Goal: Find contact information: Find contact information

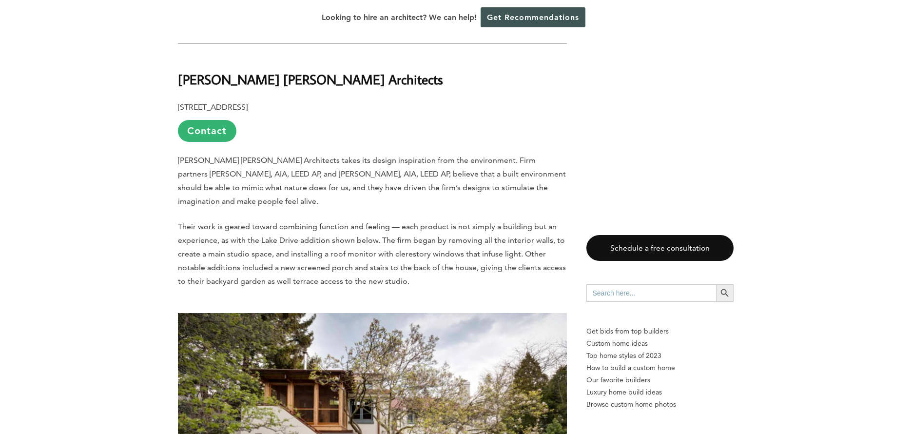
scroll to position [4487, 0]
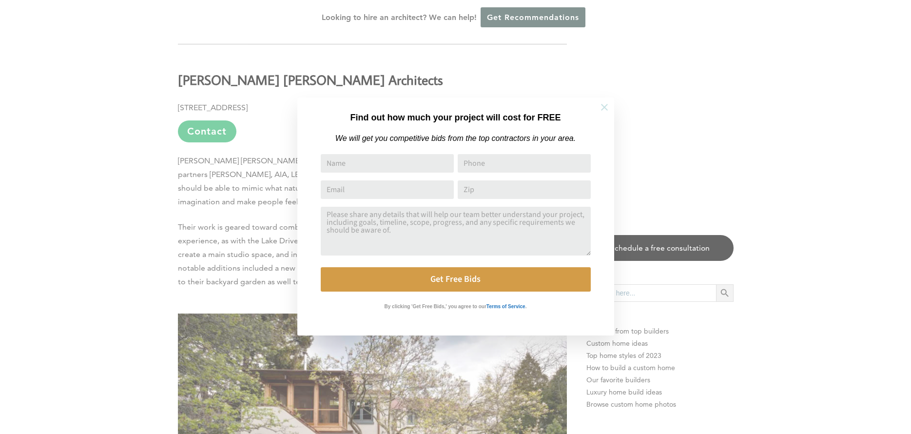
click at [603, 109] on icon at bounding box center [604, 107] width 7 height 7
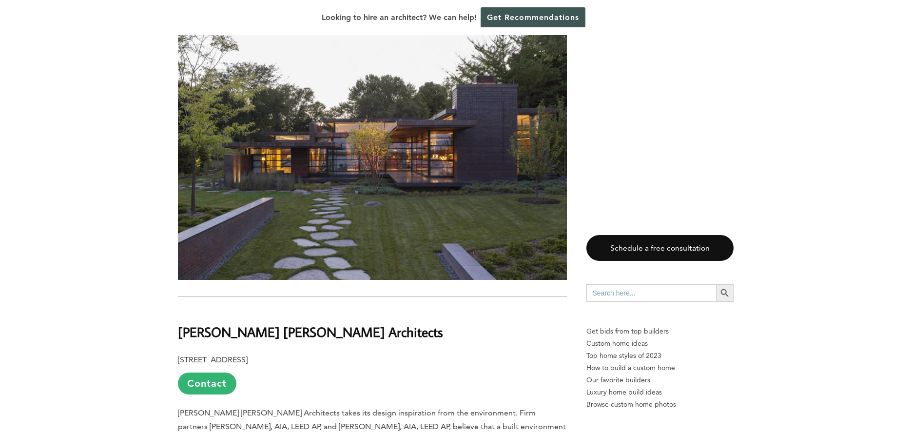
scroll to position [4236, 0]
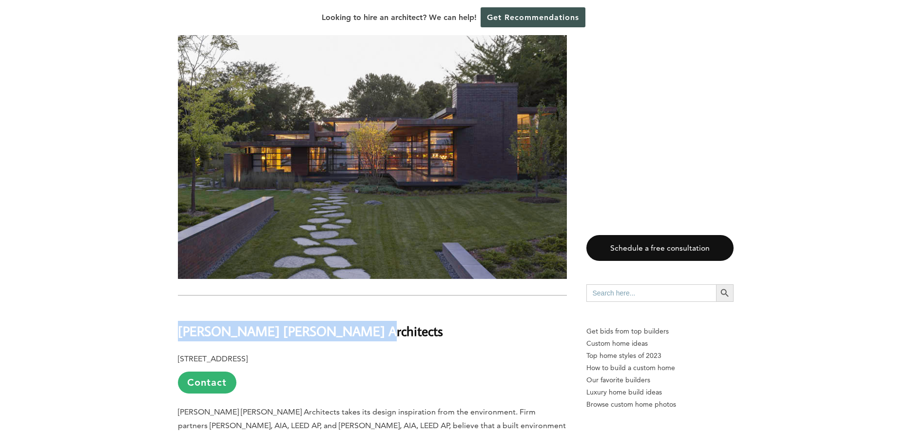
drag, startPoint x: 179, startPoint y: 318, endPoint x: 328, endPoint y: 330, distance: 149.2
click at [423, 316] on h2 "[PERSON_NAME] [PERSON_NAME] Architects" at bounding box center [372, 324] width 389 height 34
copy b "[PERSON_NAME] [PERSON_NAME] Architects"
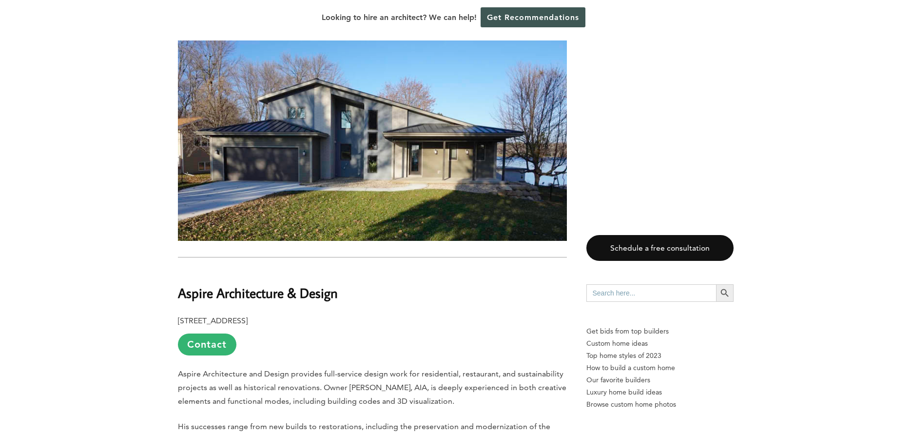
scroll to position [10740, 0]
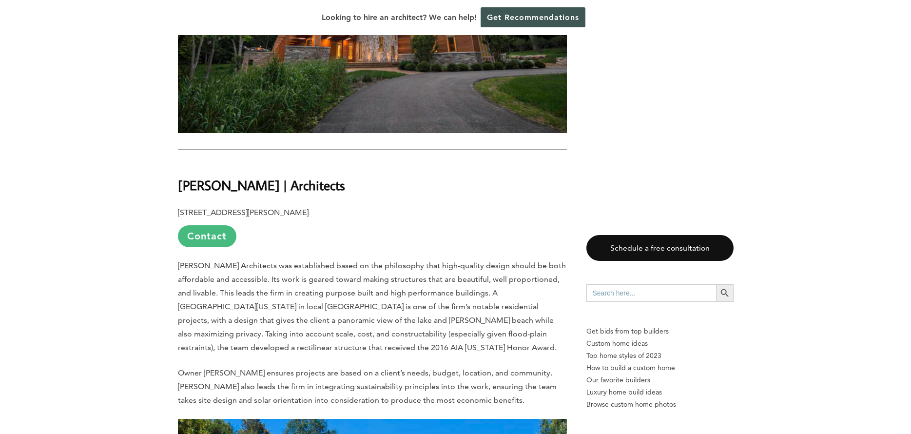
scroll to position [8295, 0]
click at [211, 226] on link "Contact" at bounding box center [207, 237] width 58 height 22
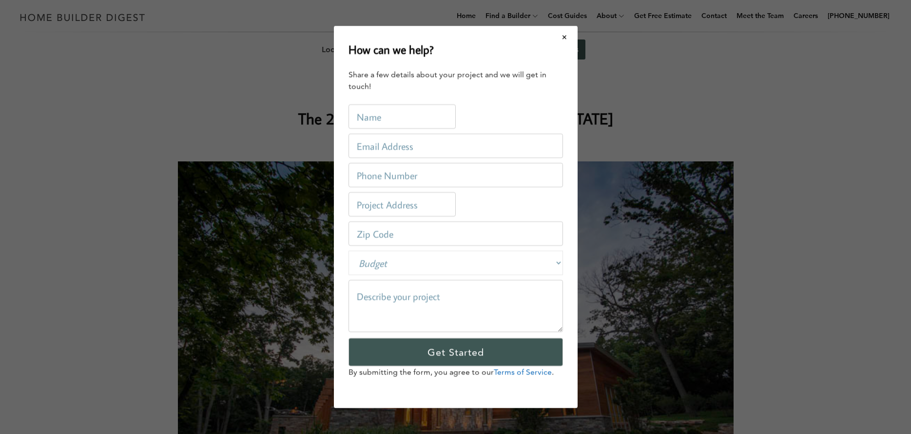
scroll to position [0, 0]
click at [562, 37] on button "Close modal" at bounding box center [565, 37] width 26 height 20
